Goal: Task Accomplishment & Management: Manage account settings

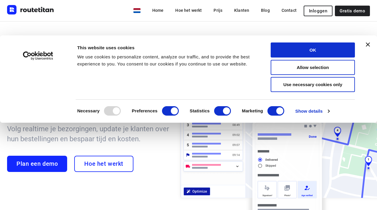
click at [316, 5] on div "Home Hoe het werkt Prijs Klanten Blog Contact Inloggen Gratis demo" at bounding box center [188, 10] width 363 height 21
click at [315, 9] on span "Inloggen" at bounding box center [318, 11] width 18 height 5
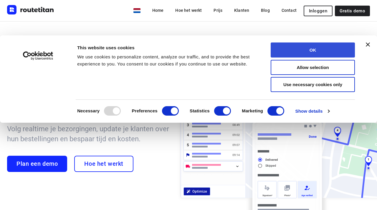
click at [310, 53] on button "OK" at bounding box center [313, 49] width 84 height 15
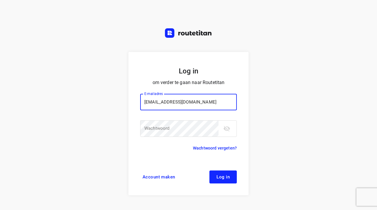
type input "[EMAIL_ADDRESS][DOMAIN_NAME]"
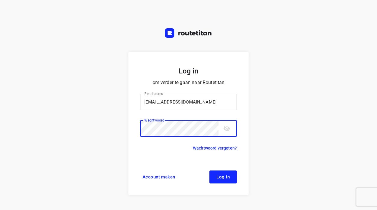
click at [227, 130] on icon "toggle password visibility" at bounding box center [226, 129] width 6 height 6
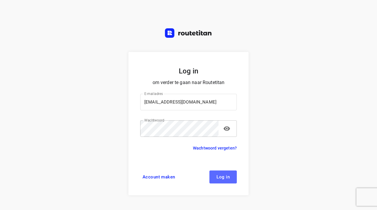
click at [218, 173] on button "Log in" at bounding box center [222, 176] width 27 height 13
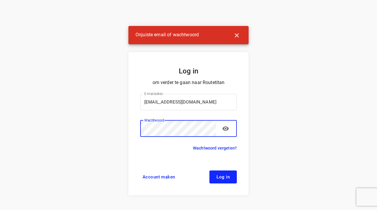
click at [237, 33] on icon "button" at bounding box center [236, 35] width 7 height 7
